Goal: Information Seeking & Learning: Learn about a topic

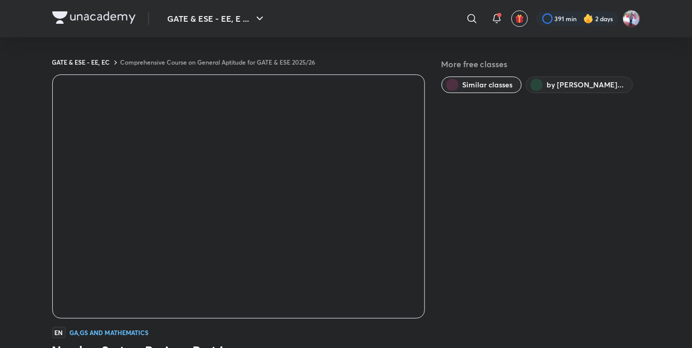
scroll to position [462, 0]
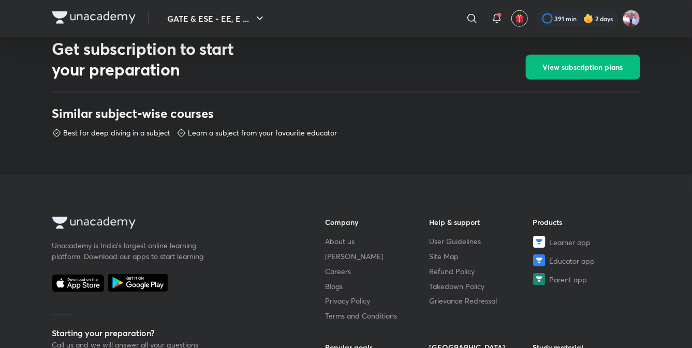
click at [108, 19] on img at bounding box center [93, 17] width 83 height 12
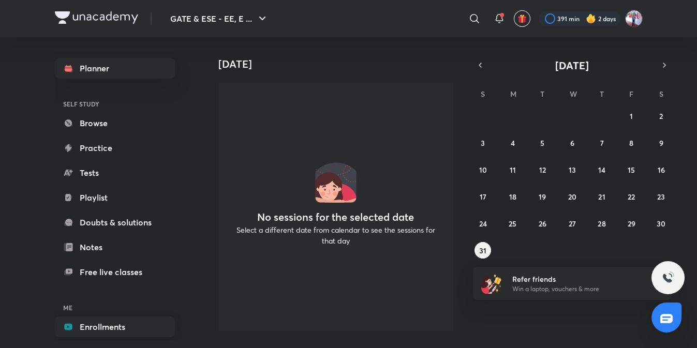
click at [95, 325] on link "Enrollments" at bounding box center [115, 327] width 120 height 21
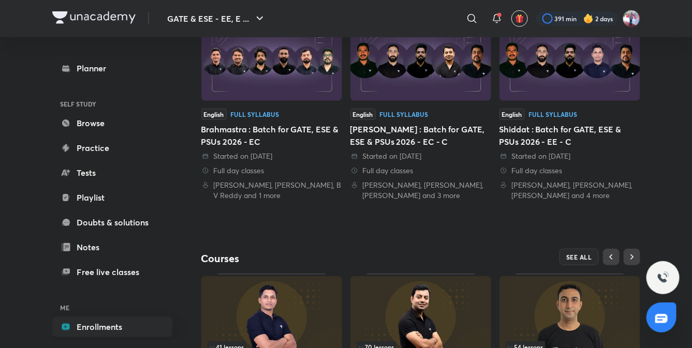
scroll to position [363, 0]
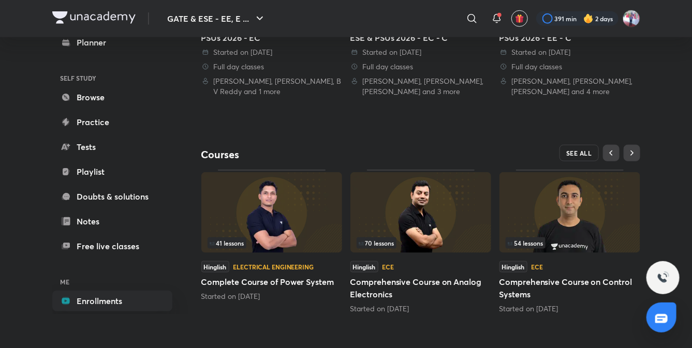
click at [577, 148] on button "SEE ALL" at bounding box center [578, 153] width 39 height 17
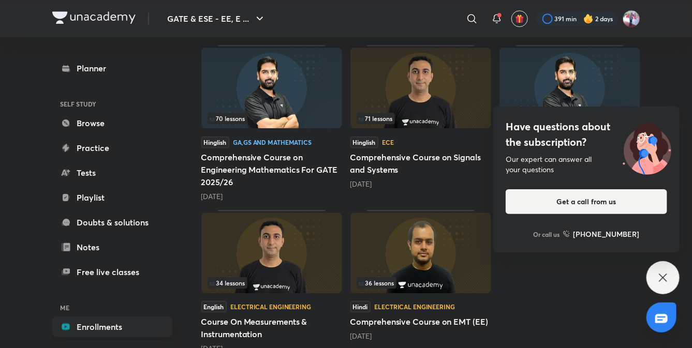
scroll to position [1100, 0]
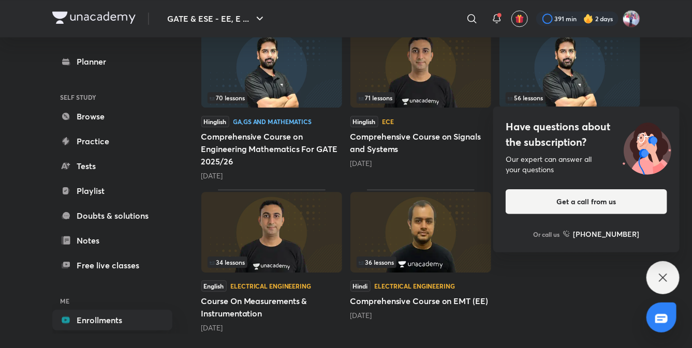
click at [394, 239] on img at bounding box center [420, 232] width 141 height 81
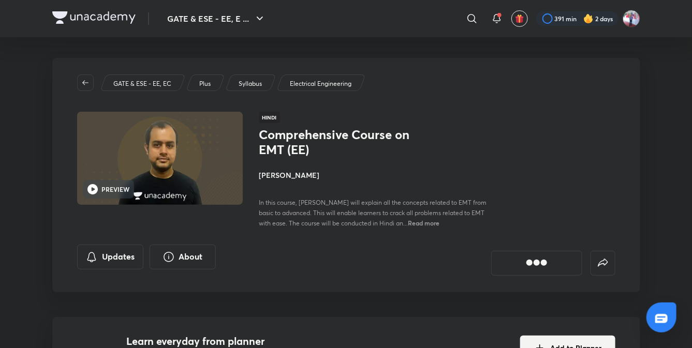
drag, startPoint x: 467, startPoint y: 231, endPoint x: 662, endPoint y: 261, distance: 196.7
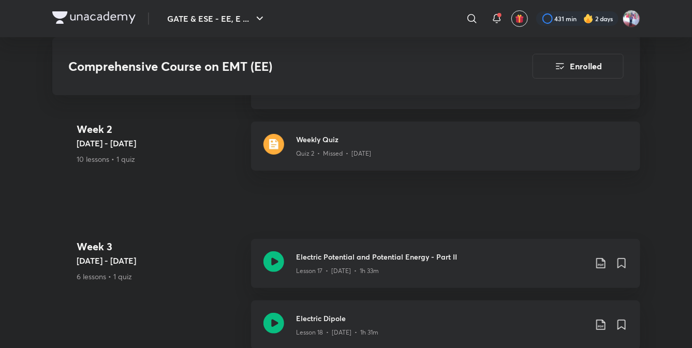
scroll to position [1505, 0]
